Goal: Transaction & Acquisition: Purchase product/service

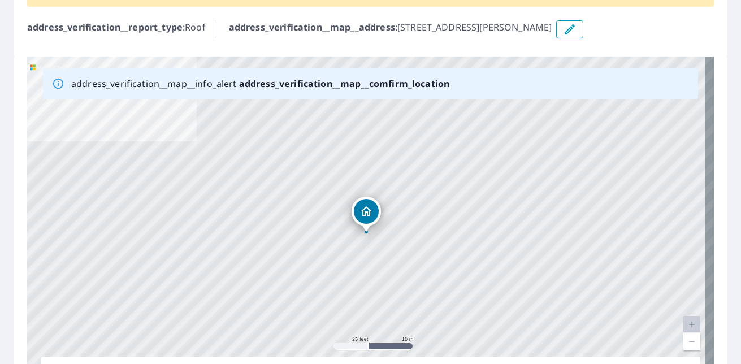
scroll to position [229, 0]
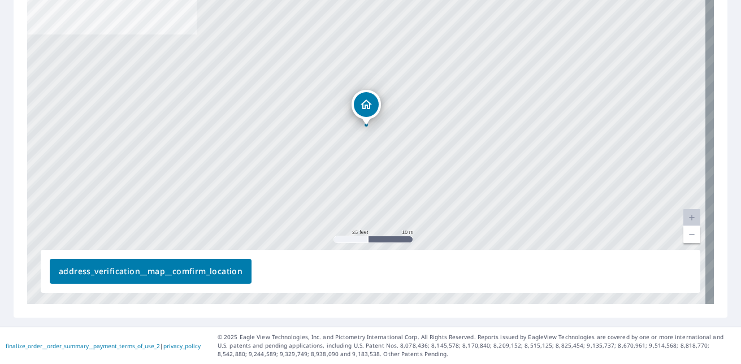
click at [196, 269] on span "address_verification__map__comfirm_location" at bounding box center [151, 272] width 184 height 14
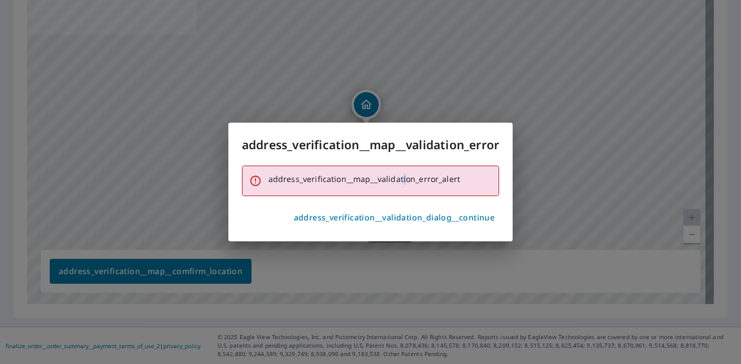
click at [402, 184] on div "address_verification__map__validation_error_alert" at bounding box center [364, 181] width 192 height 24
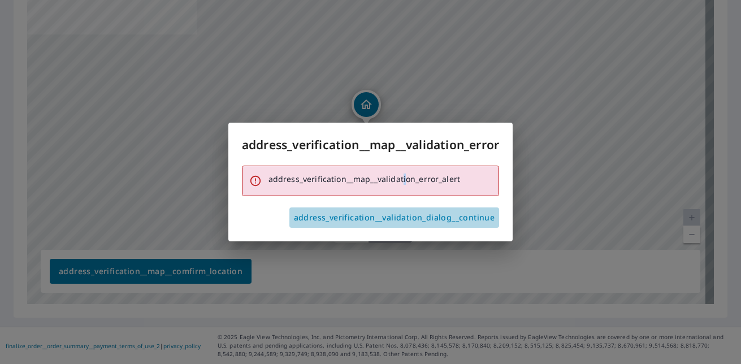
drag, startPoint x: 402, startPoint y: 184, endPoint x: 420, endPoint y: 220, distance: 40.4
click at [420, 221] on span "address_verification__validation_dialog__continue" at bounding box center [394, 218] width 201 height 14
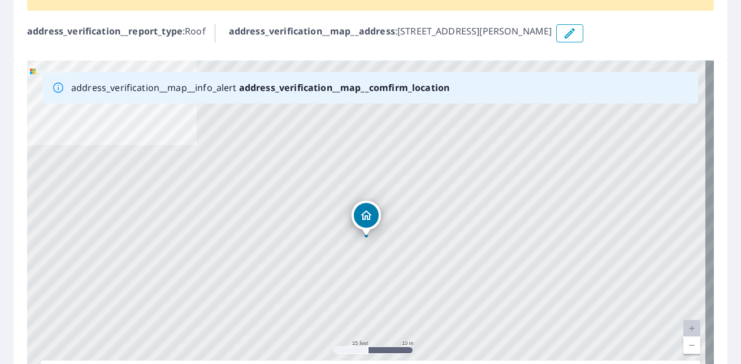
scroll to position [0, 0]
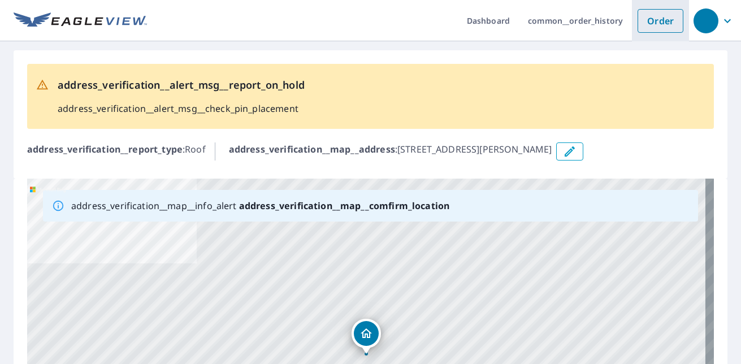
click at [646, 15] on link "Order" at bounding box center [661, 21] width 46 height 24
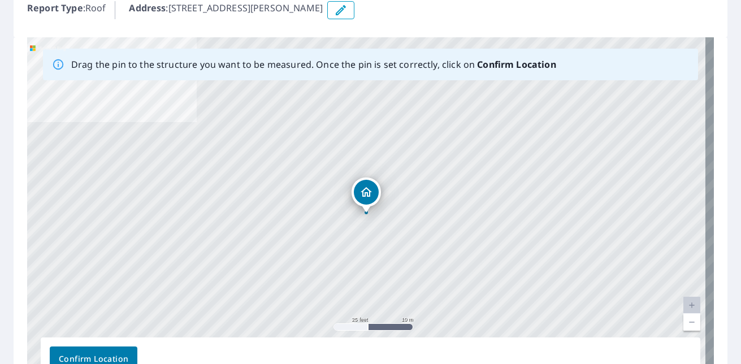
scroll to position [146, 0]
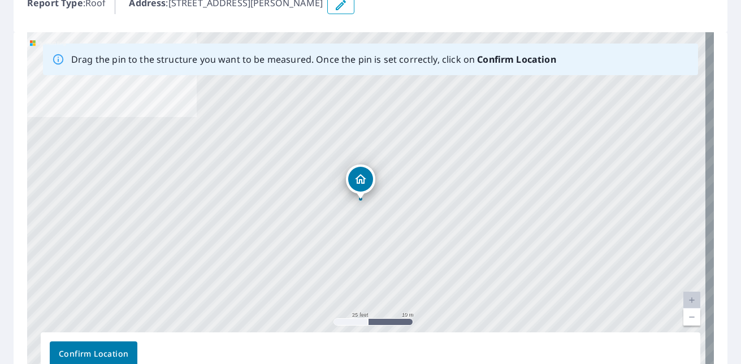
drag, startPoint x: 367, startPoint y: 193, endPoint x: 363, endPoint y: 184, distance: 9.4
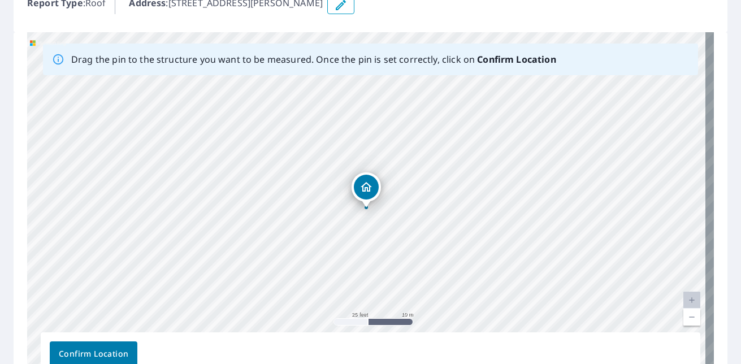
click at [124, 344] on button "Confirm Location" at bounding box center [94, 353] width 88 height 25
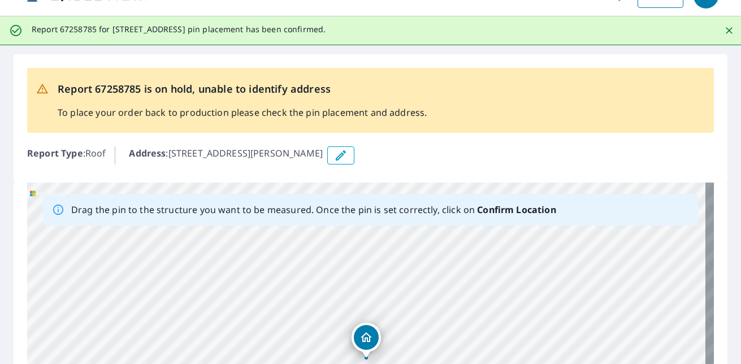
scroll to position [0, 0]
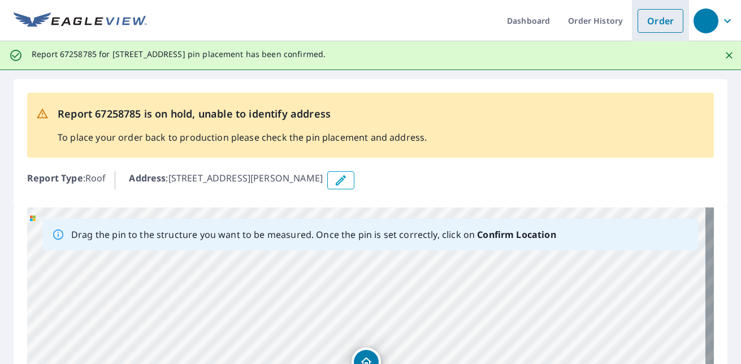
click at [642, 26] on link "Order" at bounding box center [661, 21] width 46 height 24
